Goal: Find contact information: Find contact information

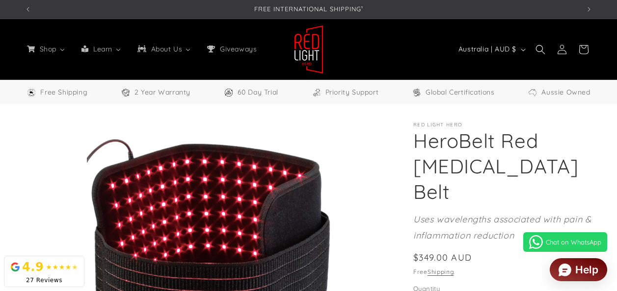
select select "**"
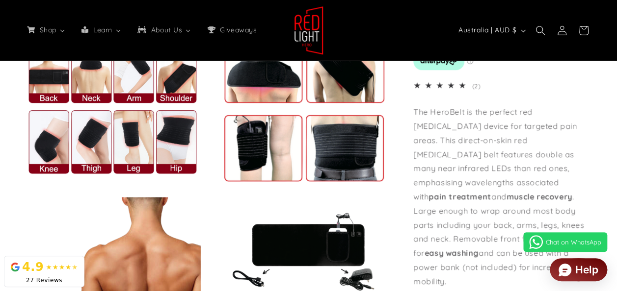
scroll to position [0, 1664]
drag, startPoint x: 564, startPoint y: 187, endPoint x: 415, endPoint y: 136, distance: 157.6
click at [415, 136] on p "The HeroBelt is the perfect red [MEDICAL_DATA] device for targeted pain areas. …" at bounding box center [502, 196] width 179 height 183
drag, startPoint x: 415, startPoint y: 136, endPoint x: 442, endPoint y: 135, distance: 27.0
copy p "The HeroBelt is the perfect red [MEDICAL_DATA] device for targeted pain areas. …"
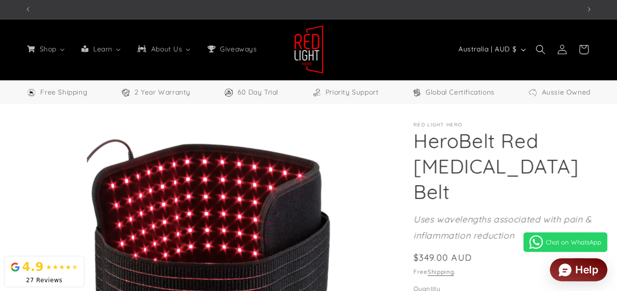
scroll to position [0, 0]
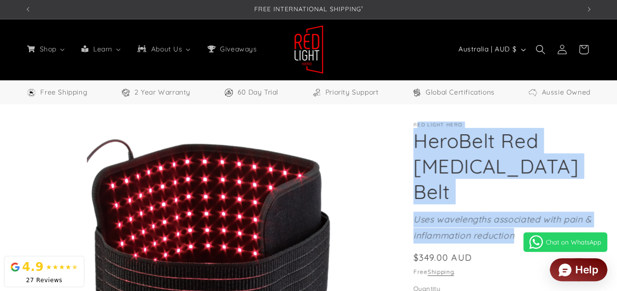
drag, startPoint x: 416, startPoint y: 123, endPoint x: 527, endPoint y: 216, distance: 145.6
drag, startPoint x: 527, startPoint y: 216, endPoint x: 482, endPoint y: 195, distance: 50.1
copy section "ed Light Hero HeroBelt Red [MEDICAL_DATA] Belt HeroBelt Red [MEDICAL_DATA] Belt…"
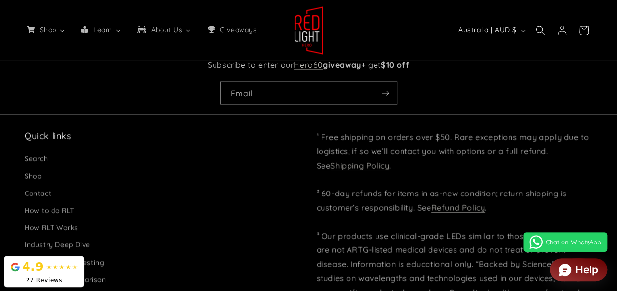
scroll to position [2699, 0]
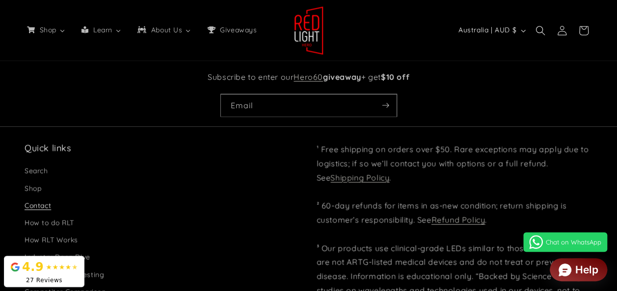
click at [33, 197] on link "Contact" at bounding box center [38, 205] width 26 height 17
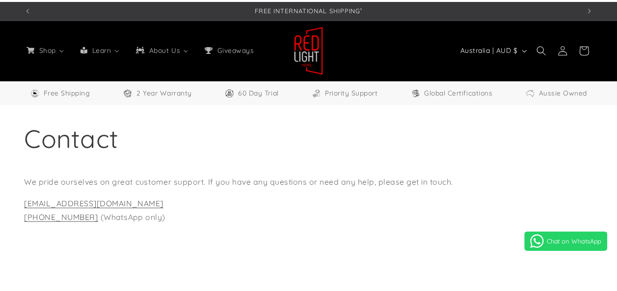
scroll to position [49, 0]
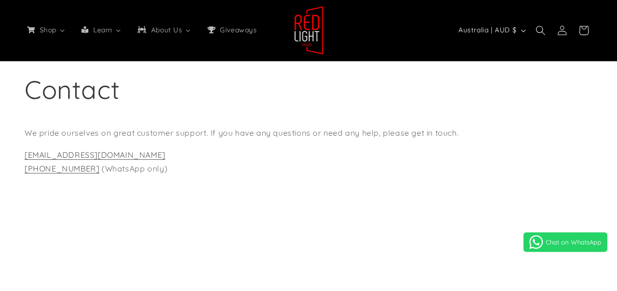
select select "**"
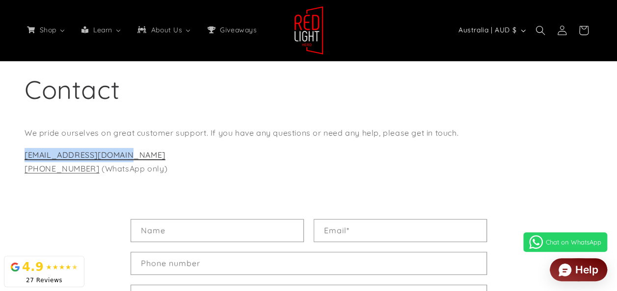
drag, startPoint x: 88, startPoint y: 153, endPoint x: 26, endPoint y: 155, distance: 62.3
click at [26, 155] on p "hello@redlighthero.com +614 3373 6985 (WhatsApp only)" at bounding box center [309, 162] width 568 height 28
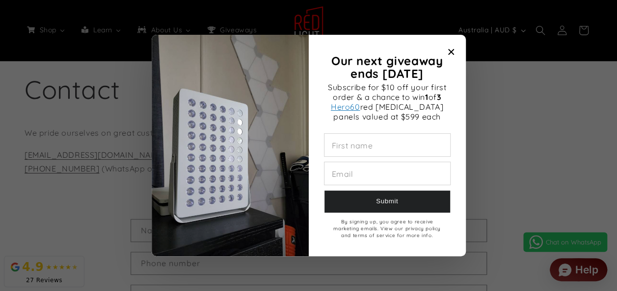
scroll to position [0, 0]
click at [448, 52] on icon "Close modal" at bounding box center [451, 52] width 6 height 6
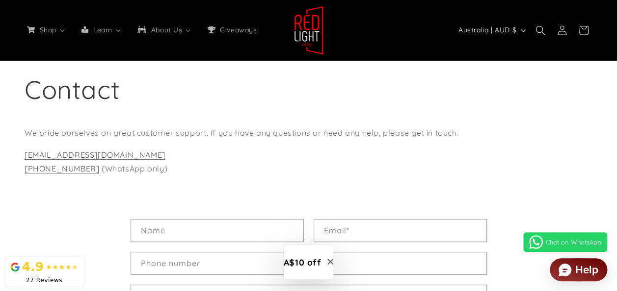
scroll to position [0, 554]
